Goal: Task Accomplishment & Management: Use online tool/utility

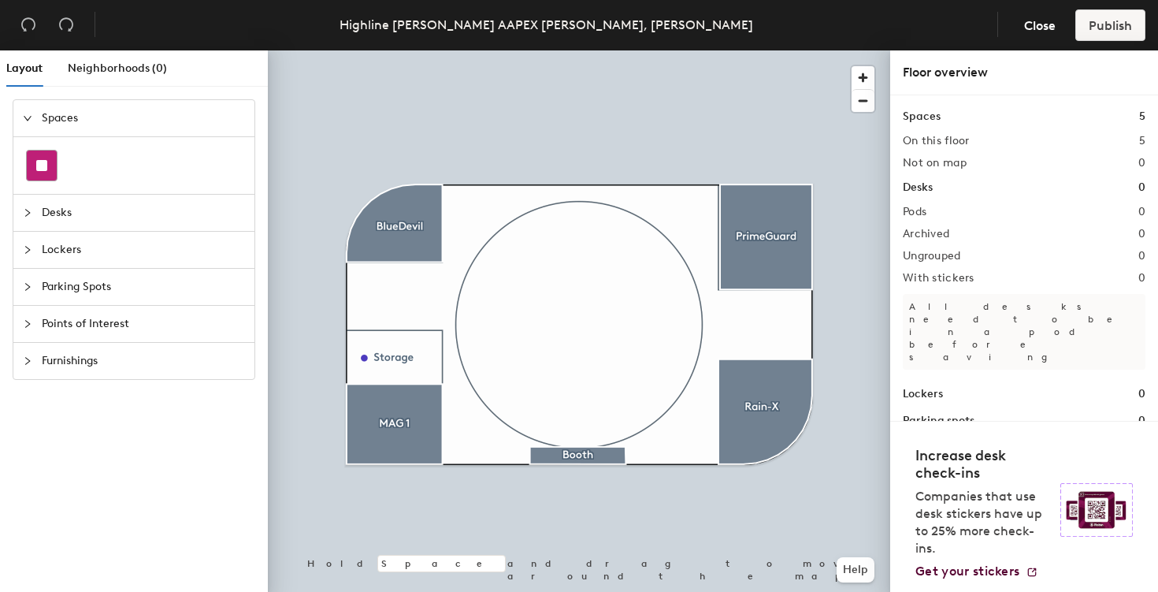
click at [41, 160] on rect at bounding box center [41, 165] width 11 height 11
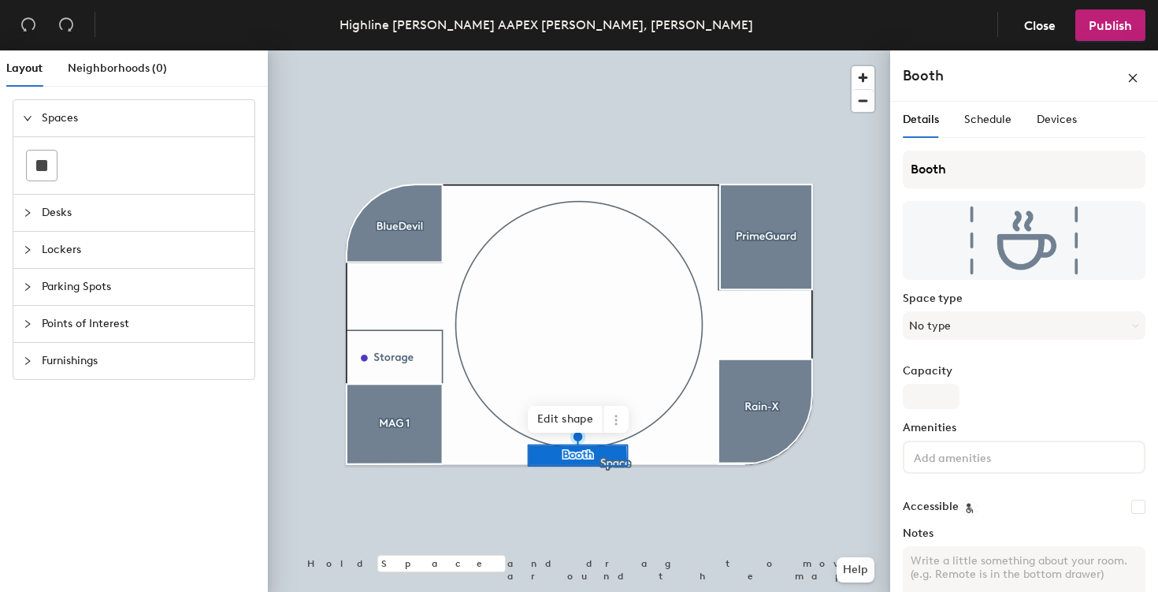
click at [631, 50] on div at bounding box center [579, 50] width 622 height 0
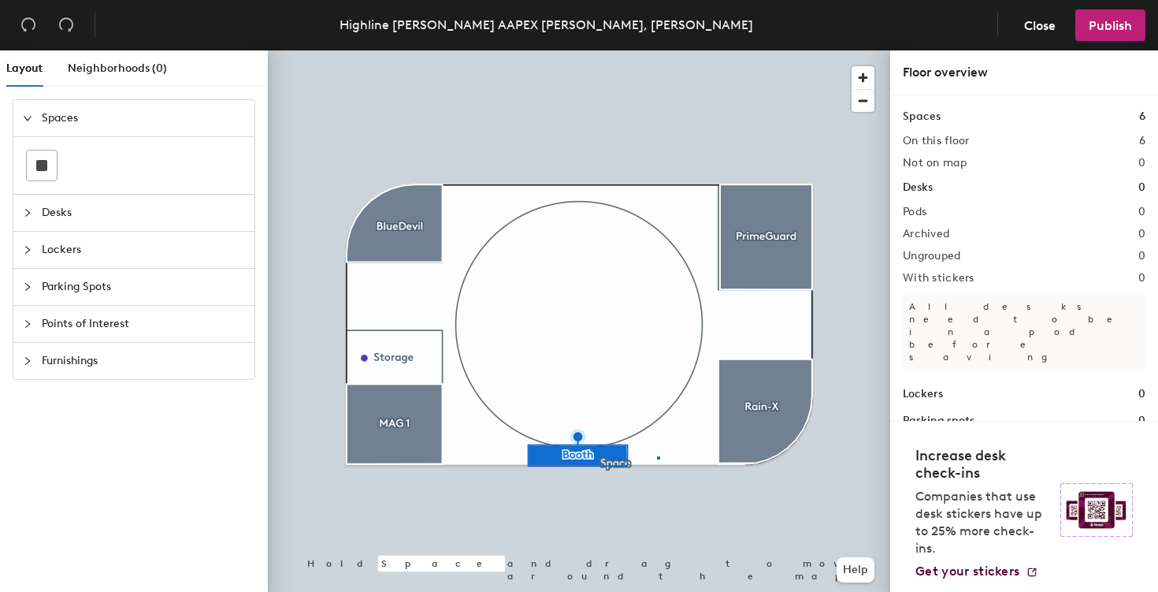
click at [658, 50] on div at bounding box center [579, 50] width 622 height 0
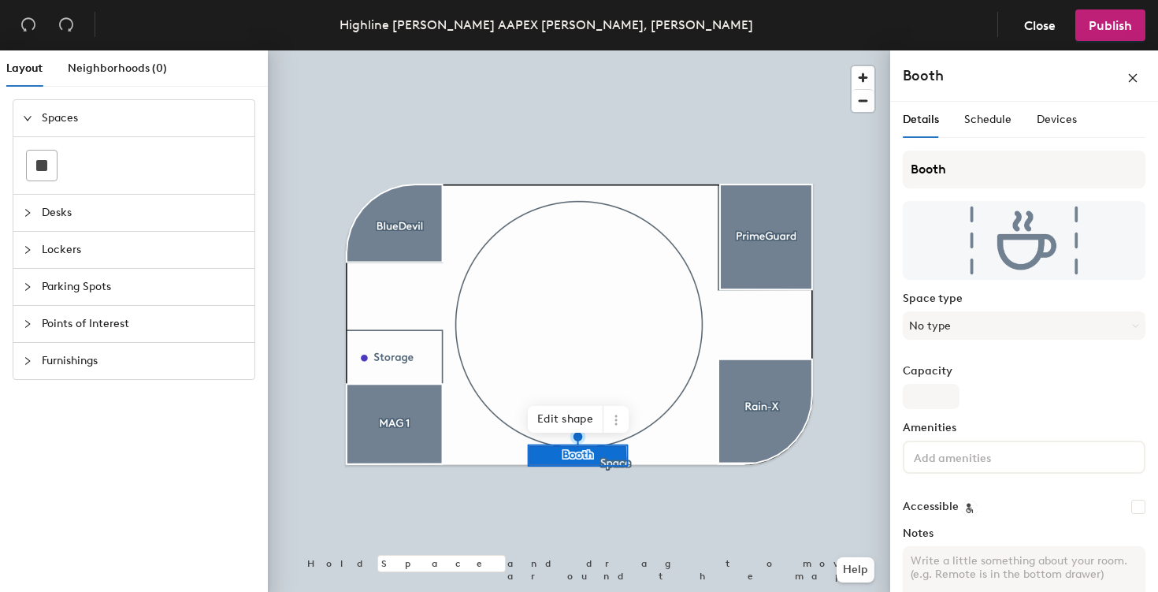
click at [648, 50] on div at bounding box center [579, 50] width 622 height 0
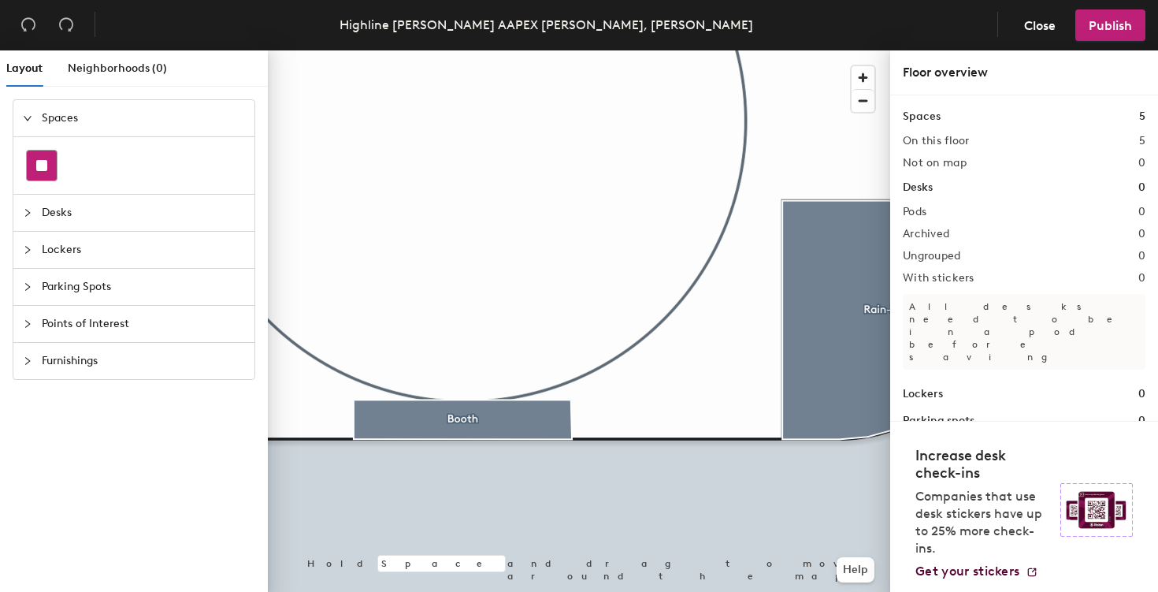
click at [36, 162] on rect at bounding box center [41, 165] width 11 height 11
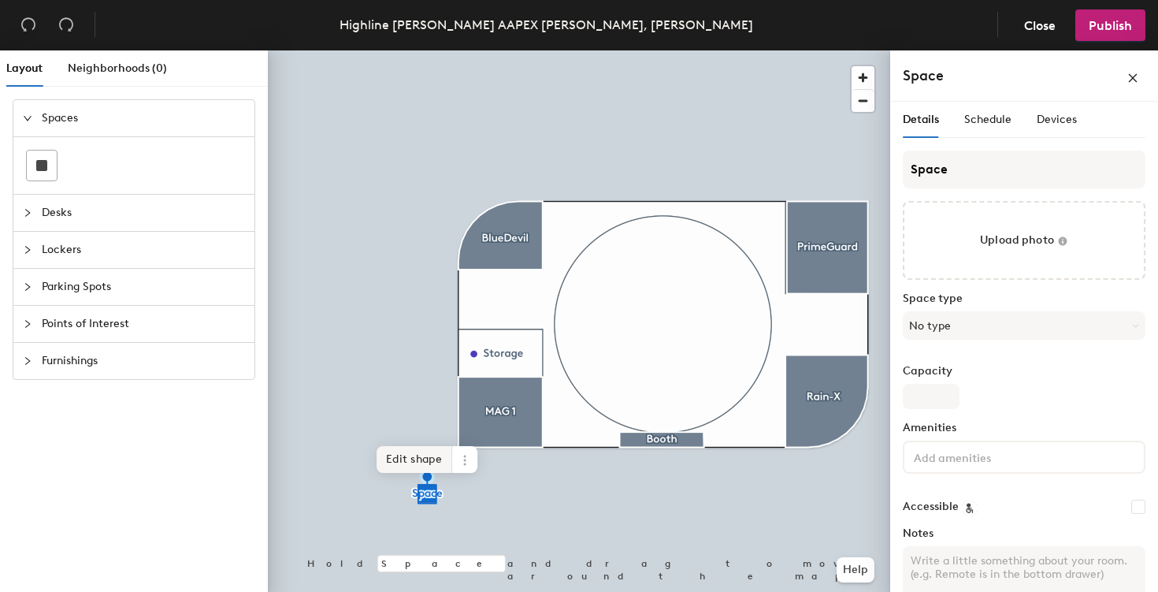
click at [406, 459] on span "Edit shape" at bounding box center [414, 459] width 76 height 27
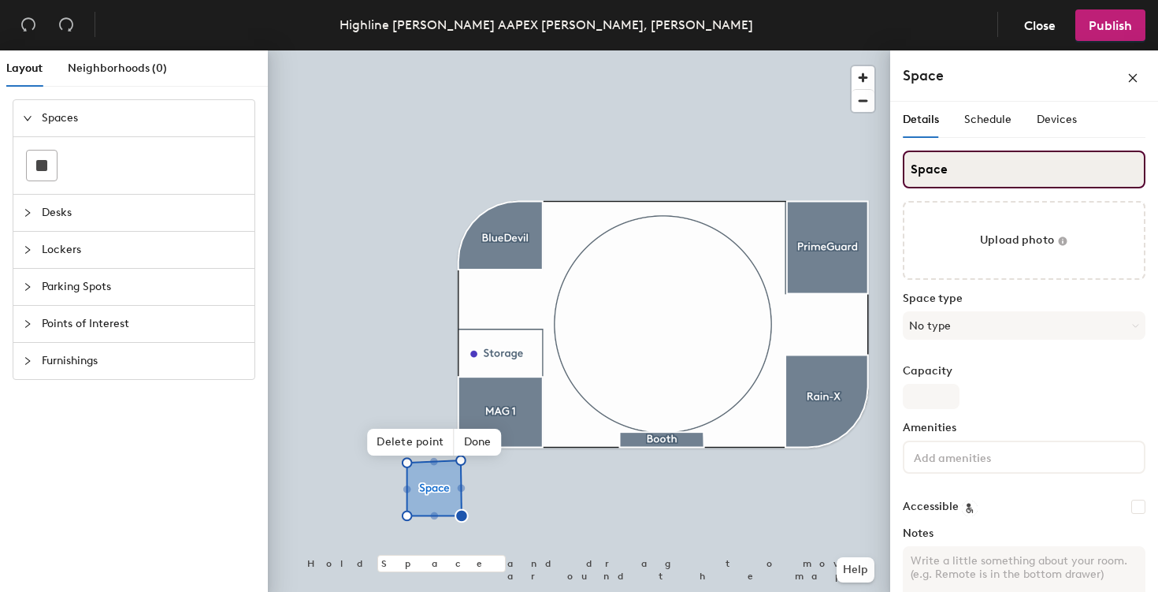
click at [942, 178] on input "Space" at bounding box center [1024, 169] width 243 height 38
type input "Hospitality Suite"
